Goal: Task Accomplishment & Management: Manage account settings

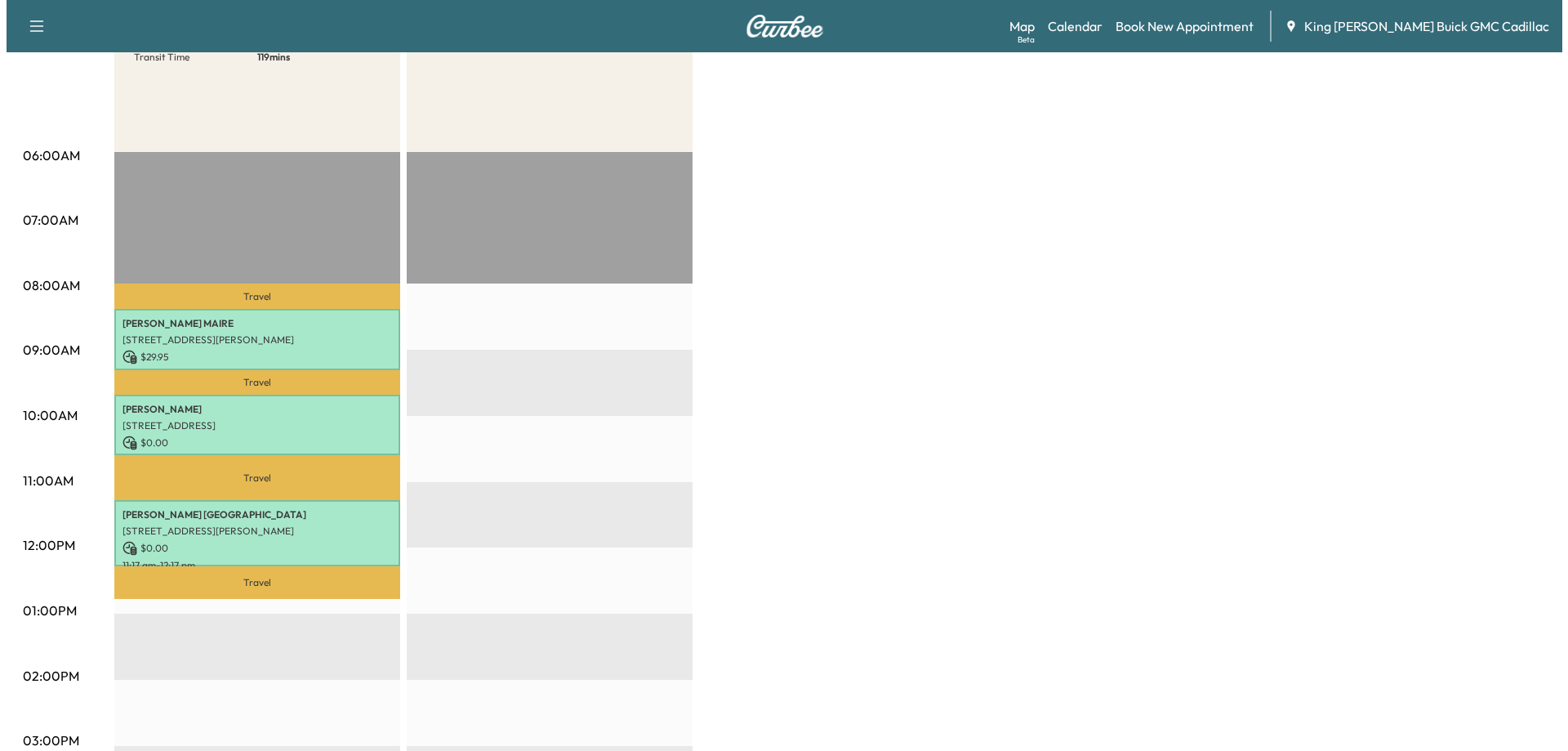
scroll to position [245, 0]
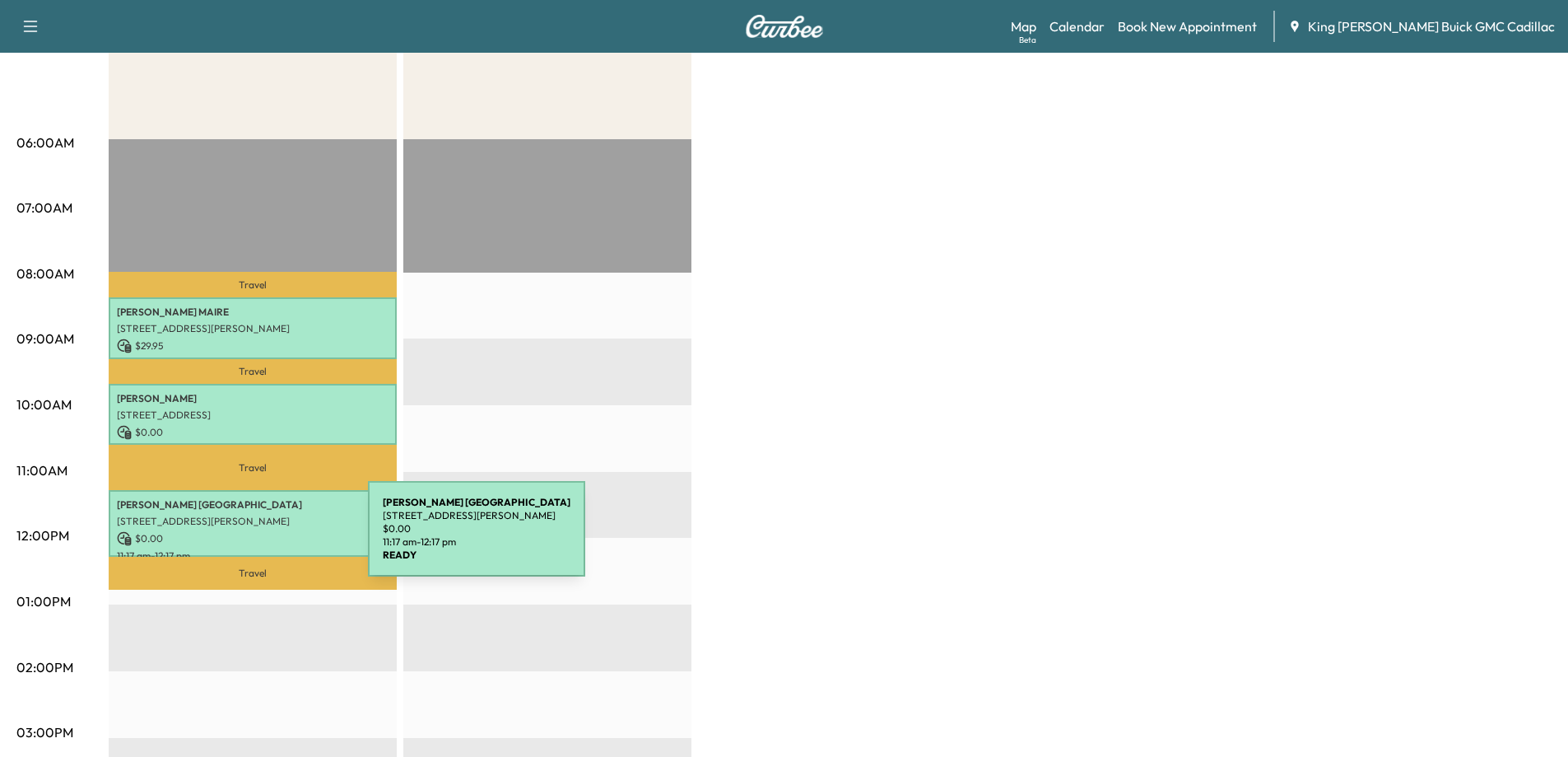
click at [244, 538] on p "$ 0.00" at bounding box center [253, 538] width 272 height 15
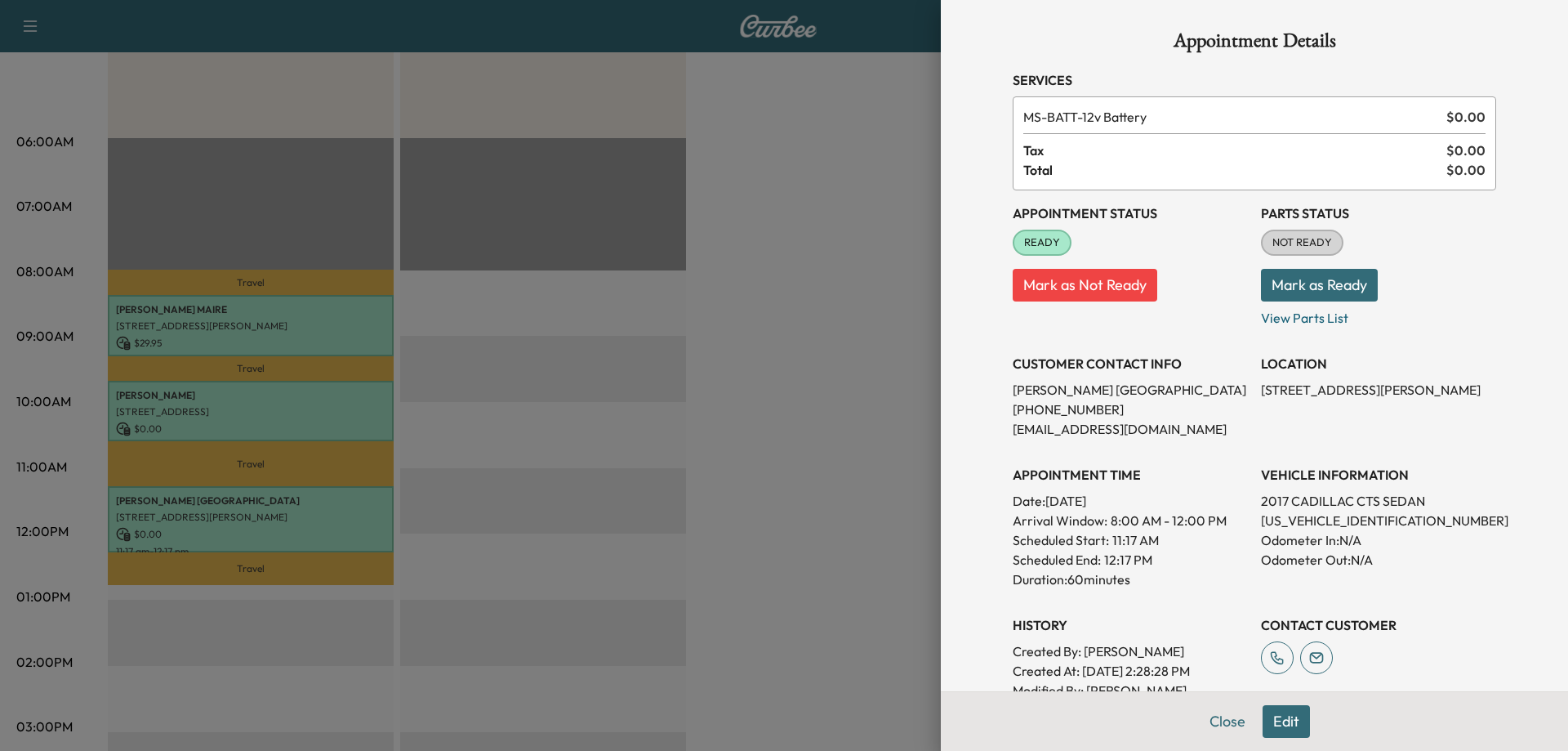
scroll to position [0, 0]
click at [1286, 283] on button "Mark as Ready" at bounding box center [1319, 287] width 117 height 33
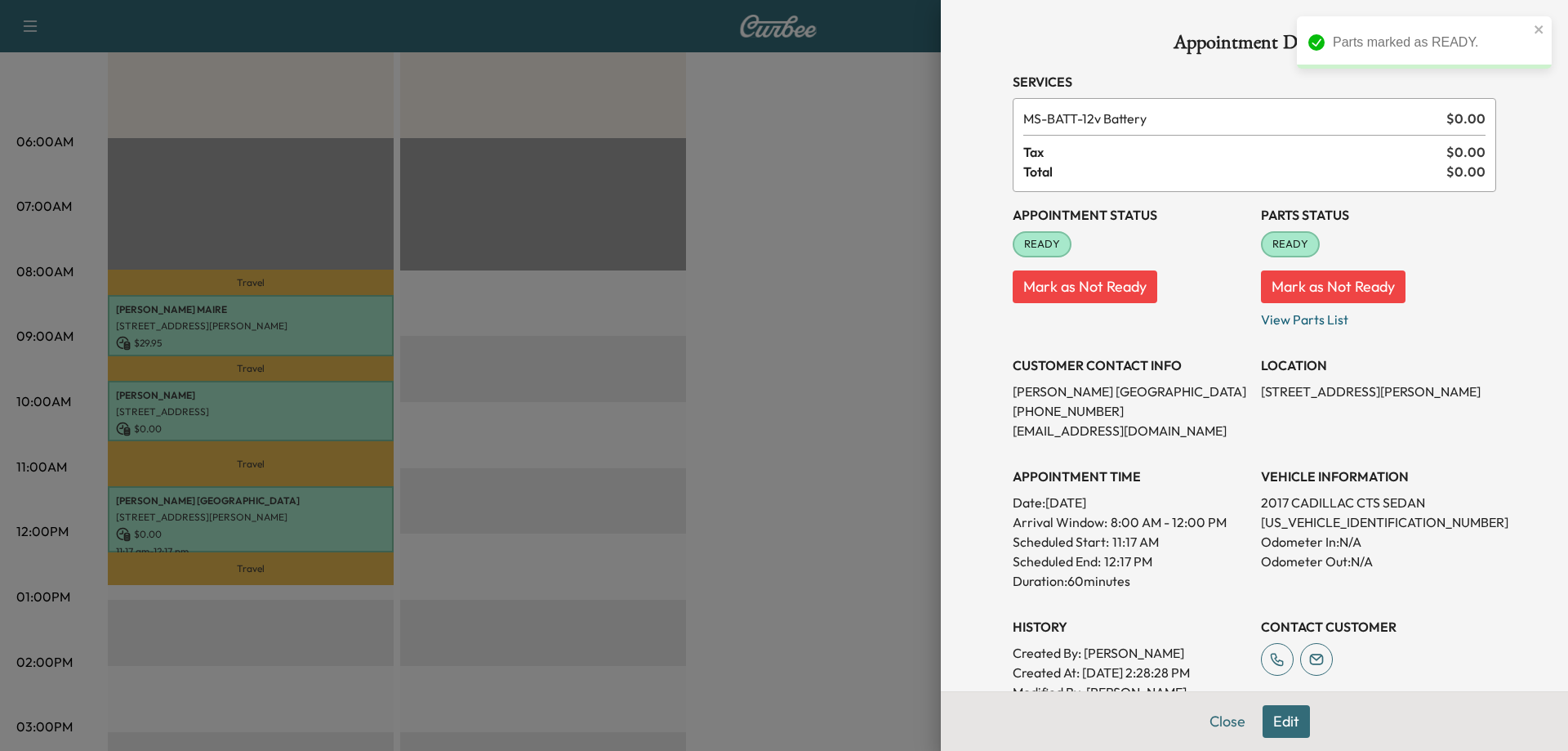
click at [1296, 288] on button "Mark as Not Ready" at bounding box center [1334, 287] width 145 height 33
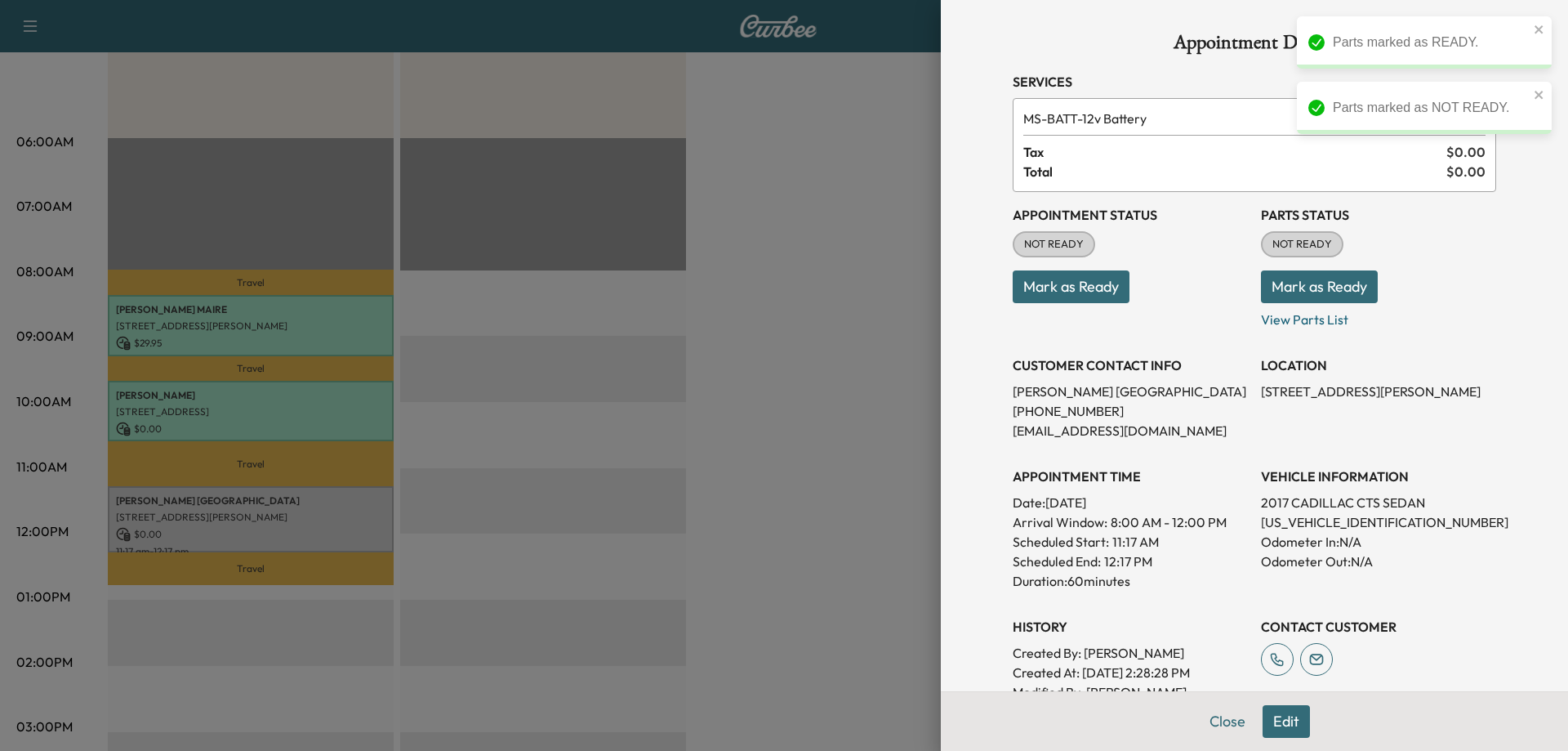
click at [1088, 296] on button "Mark as Ready" at bounding box center [1070, 287] width 117 height 33
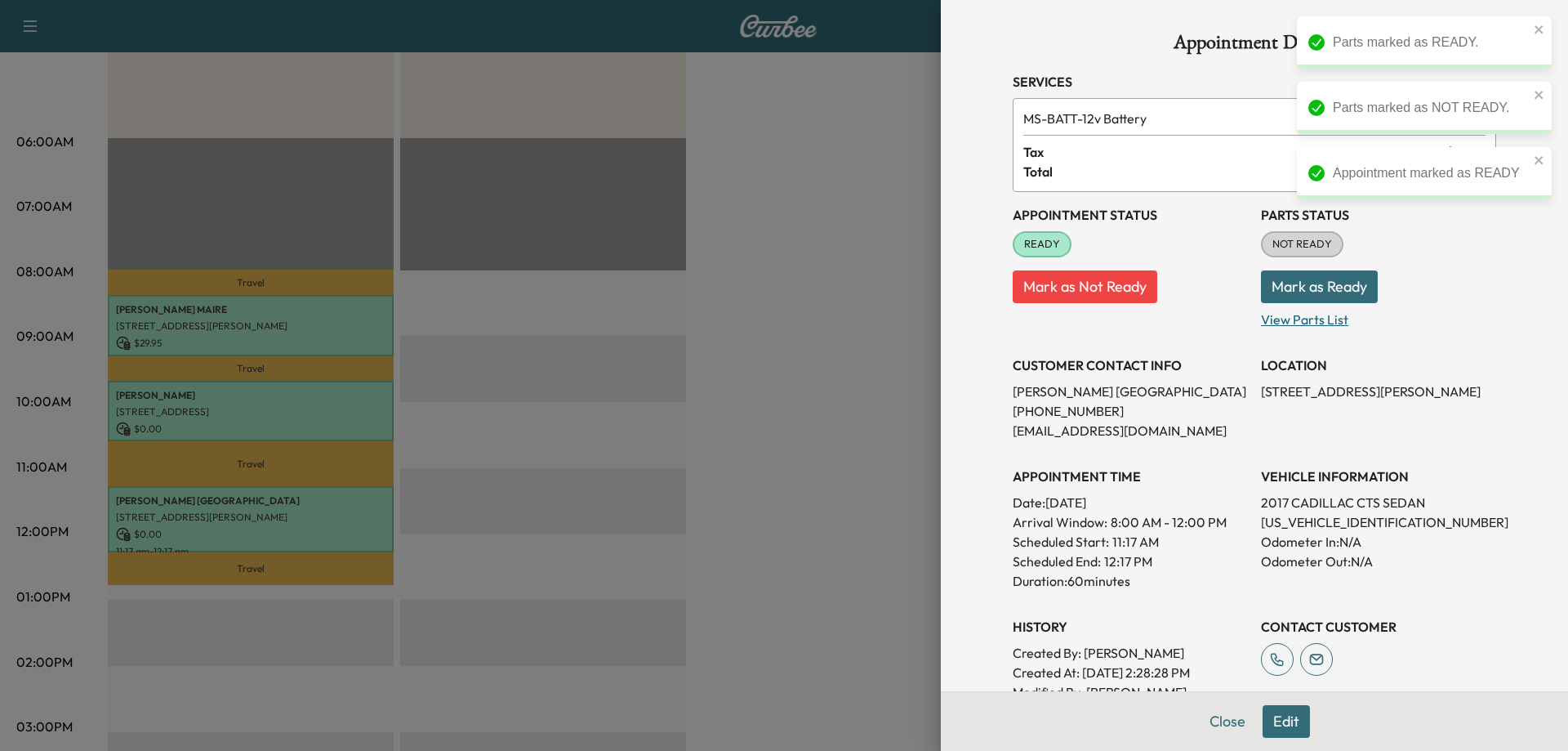
click at [1315, 319] on p "View Parts List" at bounding box center [1379, 316] width 235 height 26
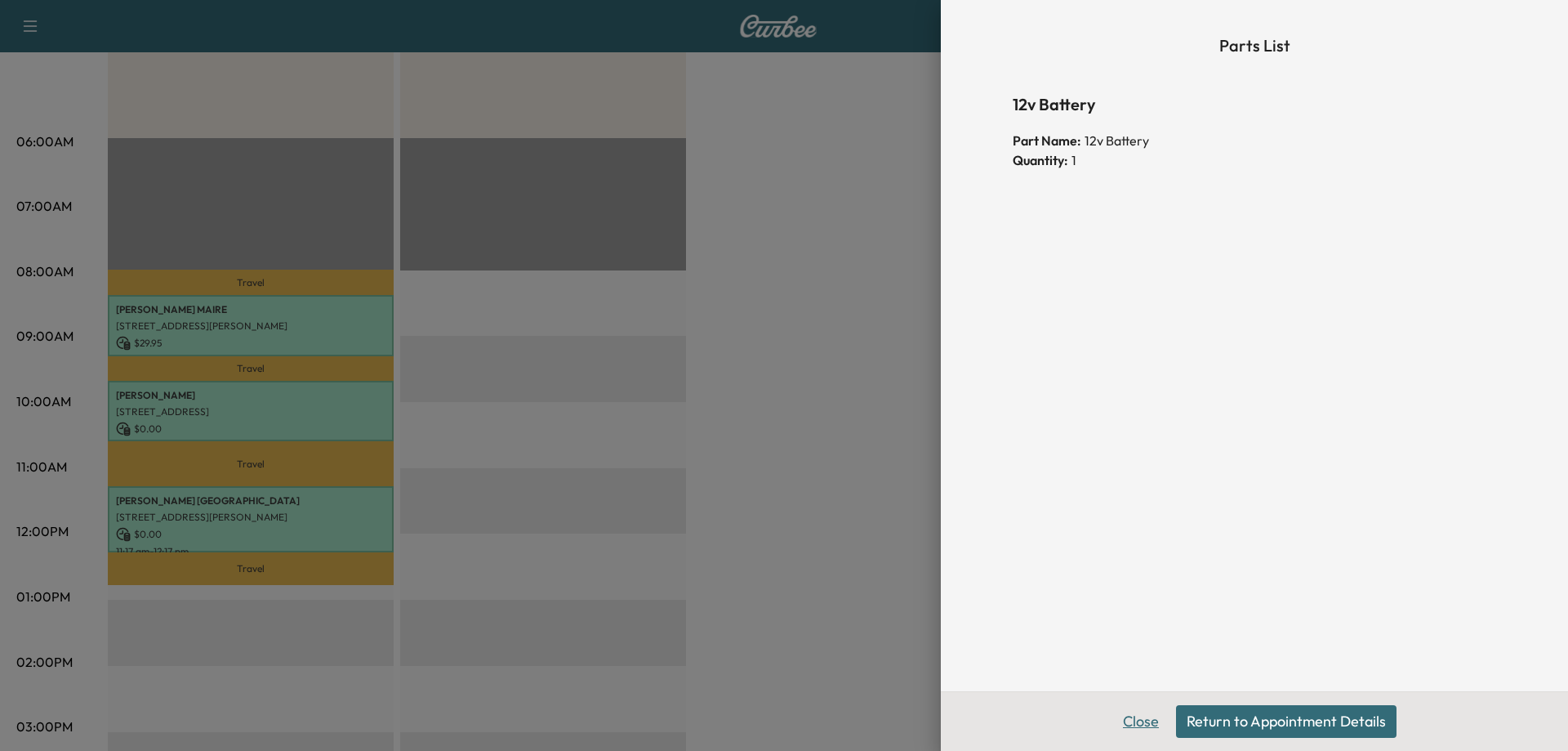
click at [1139, 724] on button "Close" at bounding box center [1141, 721] width 57 height 33
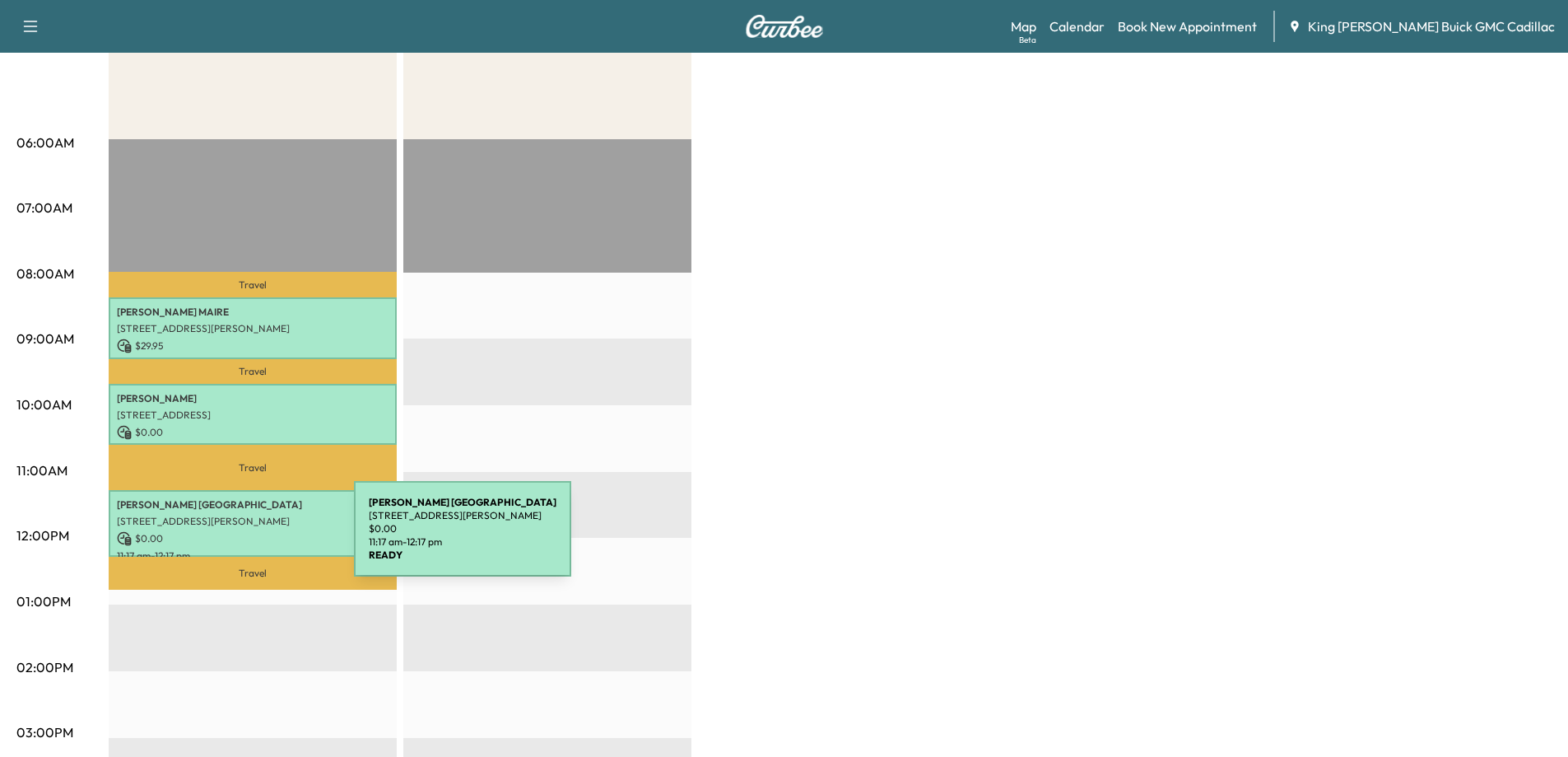
click at [231, 538] on p "$ 0.00" at bounding box center [253, 538] width 272 height 15
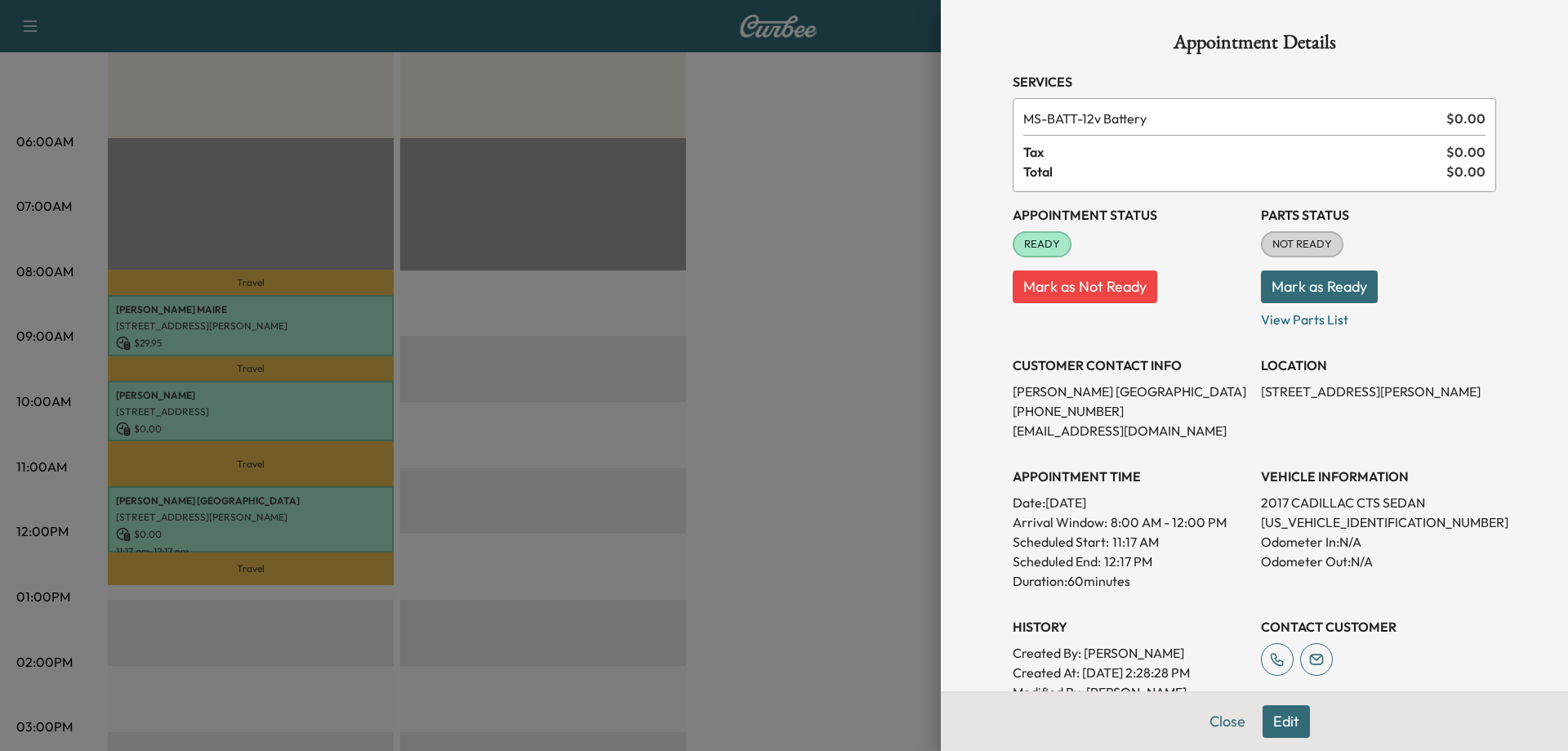
click at [1283, 718] on button "Edit" at bounding box center [1287, 721] width 47 height 33
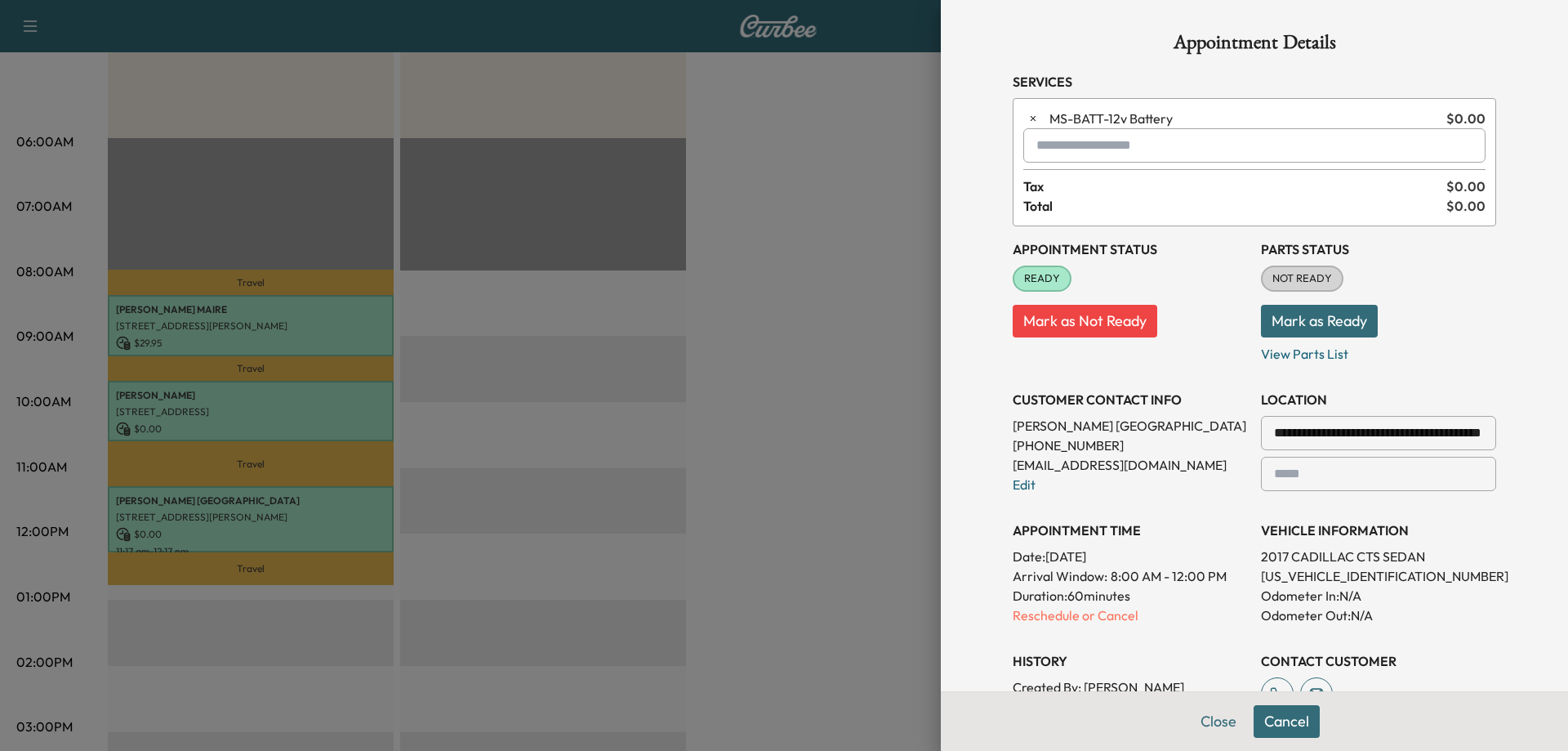
click at [1088, 313] on button "Mark as Not Ready" at bounding box center [1085, 321] width 145 height 33
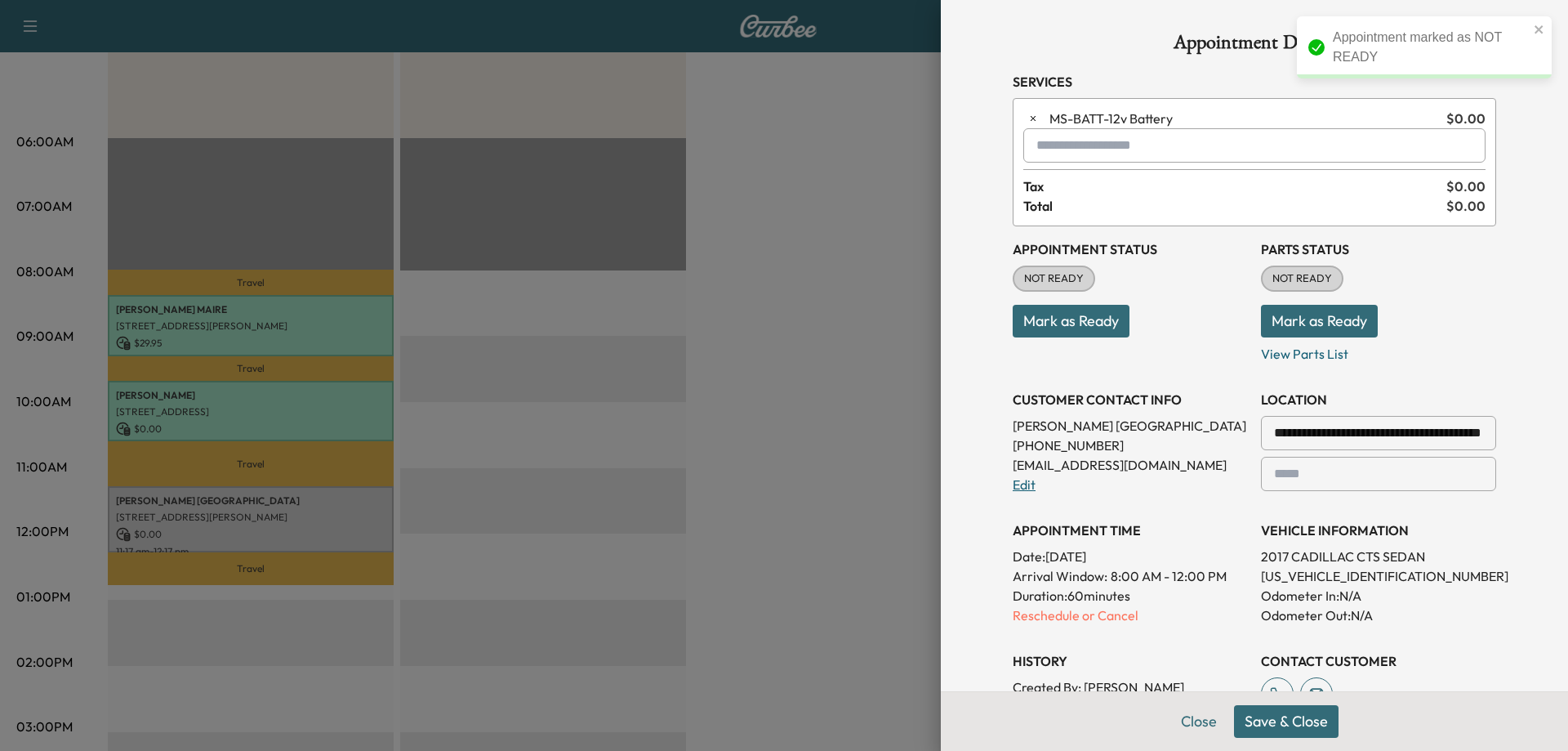
click at [1016, 483] on link "Edit" at bounding box center [1023, 484] width 23 height 16
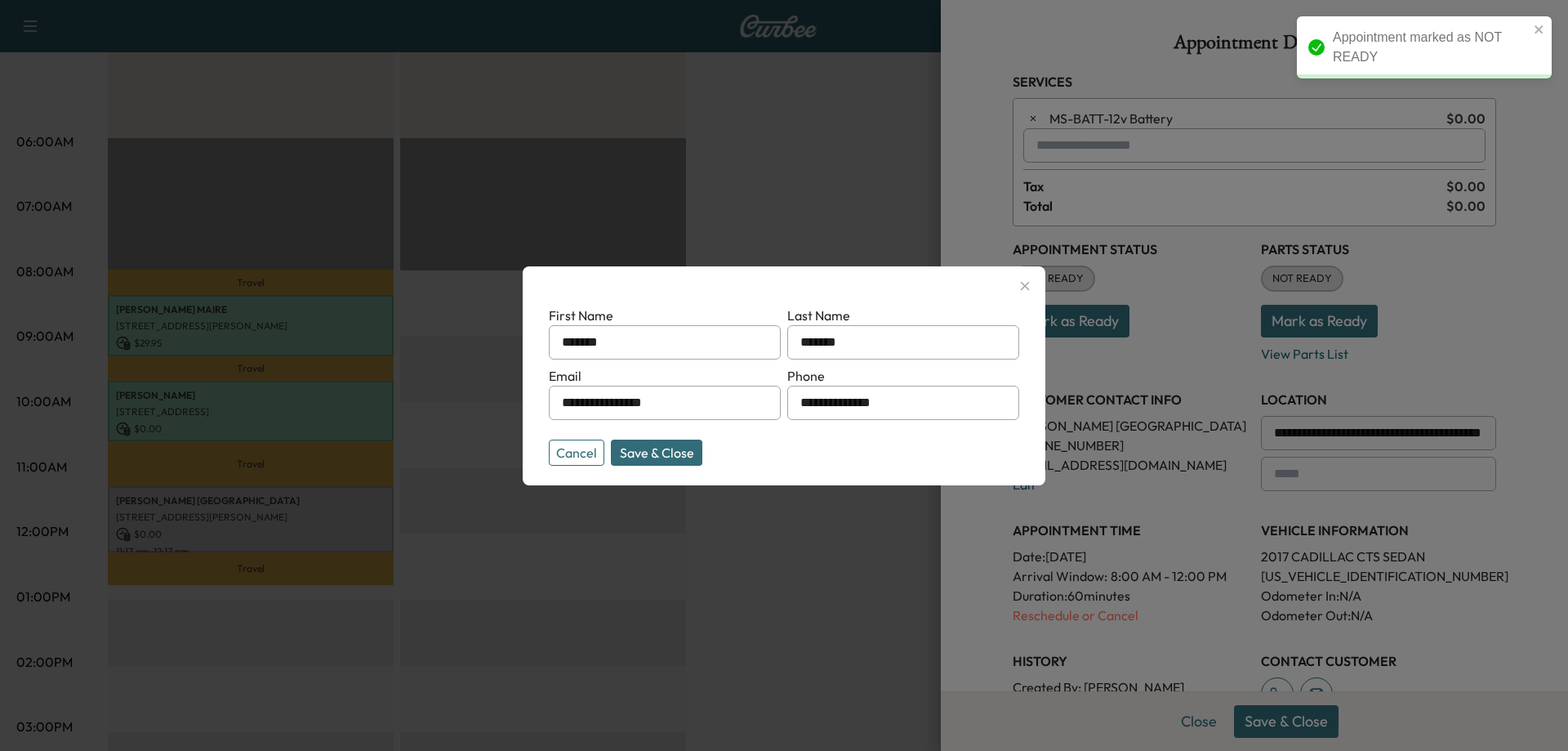
drag, startPoint x: 920, startPoint y: 407, endPoint x: 759, endPoint y: 400, distance: 161.2
click at [759, 400] on form "**********" at bounding box center [784, 383] width 470 height 154
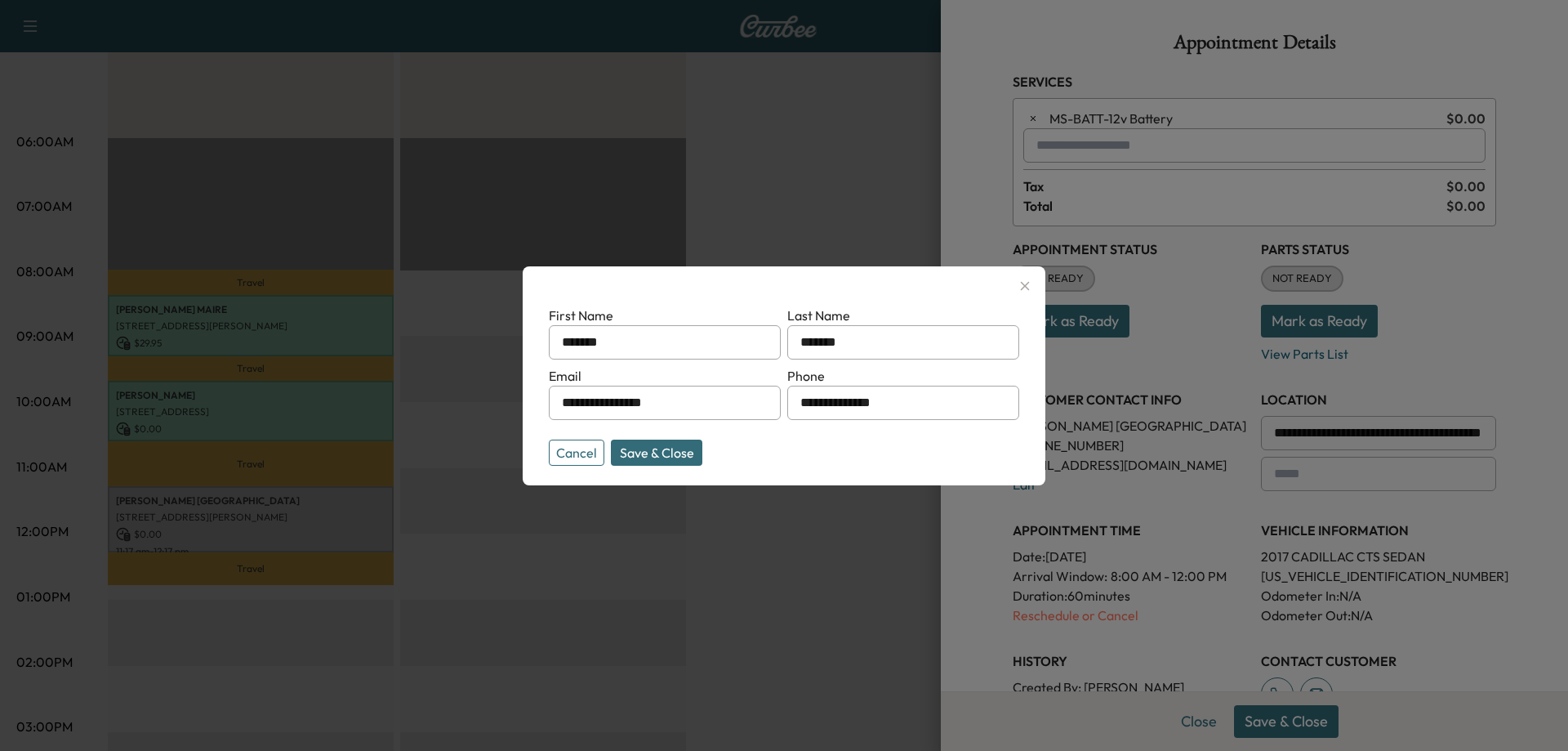
type input "**********"
click at [659, 453] on button "Save & Close" at bounding box center [656, 452] width 91 height 26
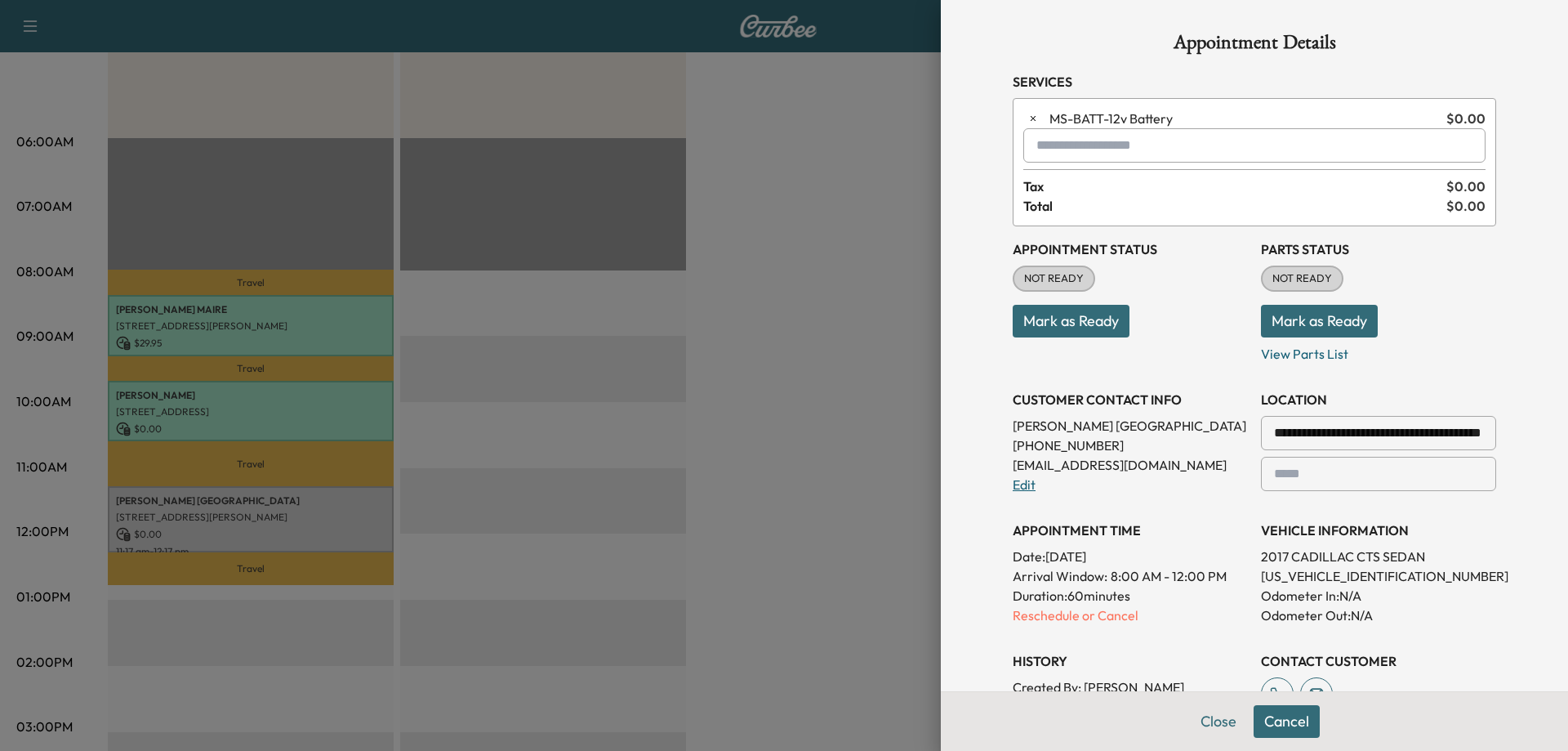
click at [1012, 484] on link "Edit" at bounding box center [1023, 484] width 23 height 16
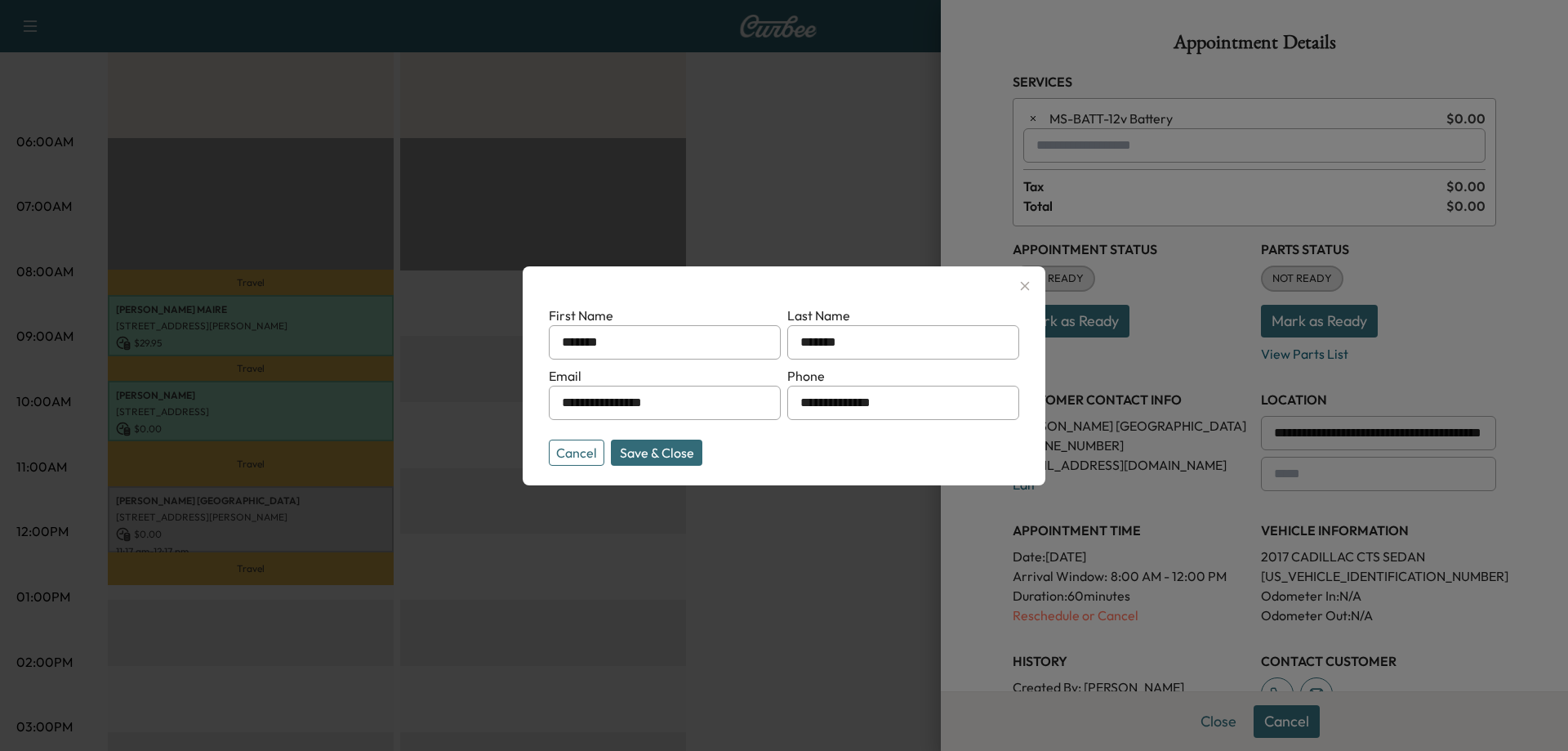
click at [582, 444] on button "Cancel" at bounding box center [576, 452] width 55 height 26
